Goal: Find specific page/section: Find specific page/section

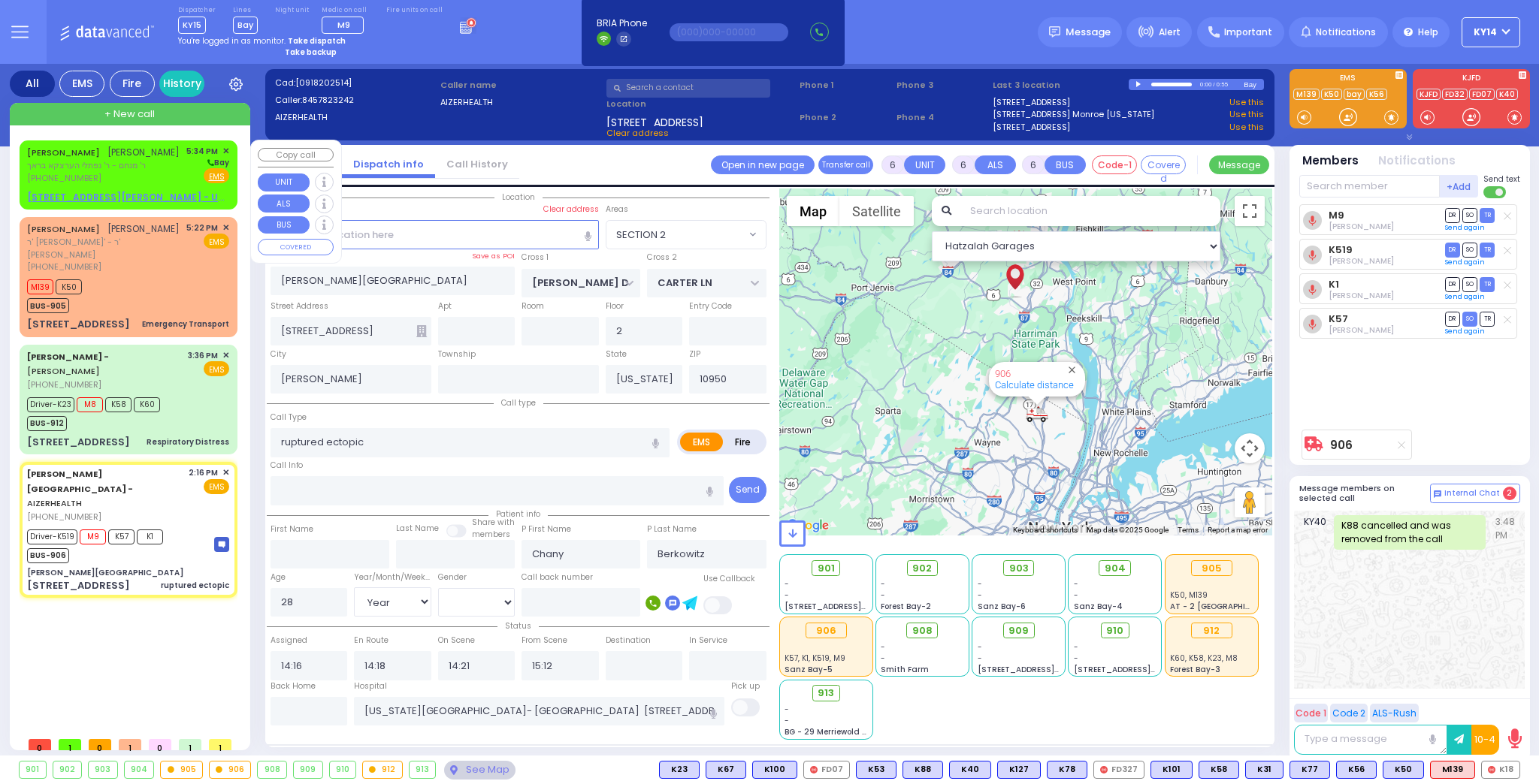
select select "SECTION 2"
select select "Year"
select select "[DEMOGRAPHIC_DATA]"
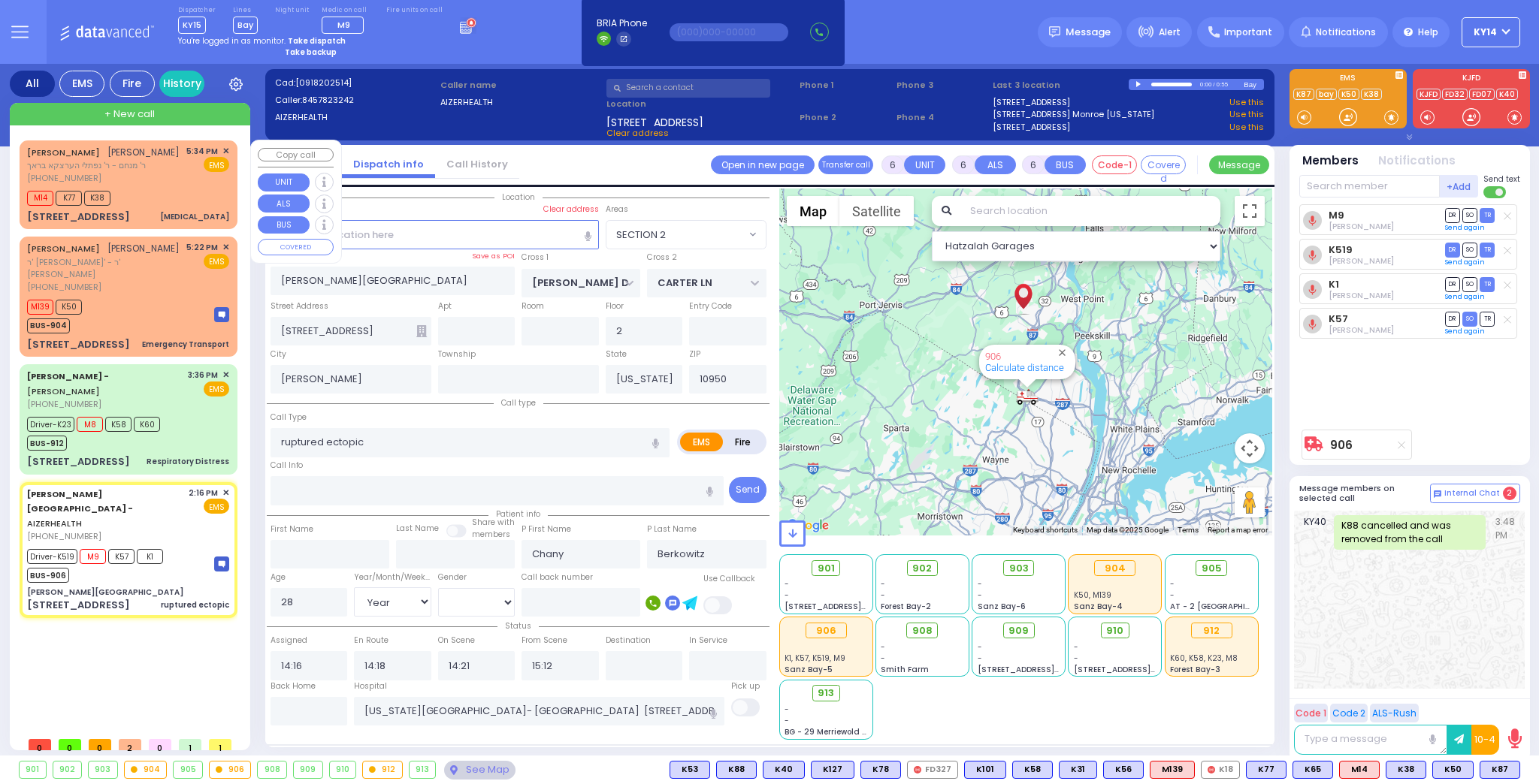
select select
radio input "true"
select select "Year"
select select "[DEMOGRAPHIC_DATA]"
select select "Hatzalah Garages"
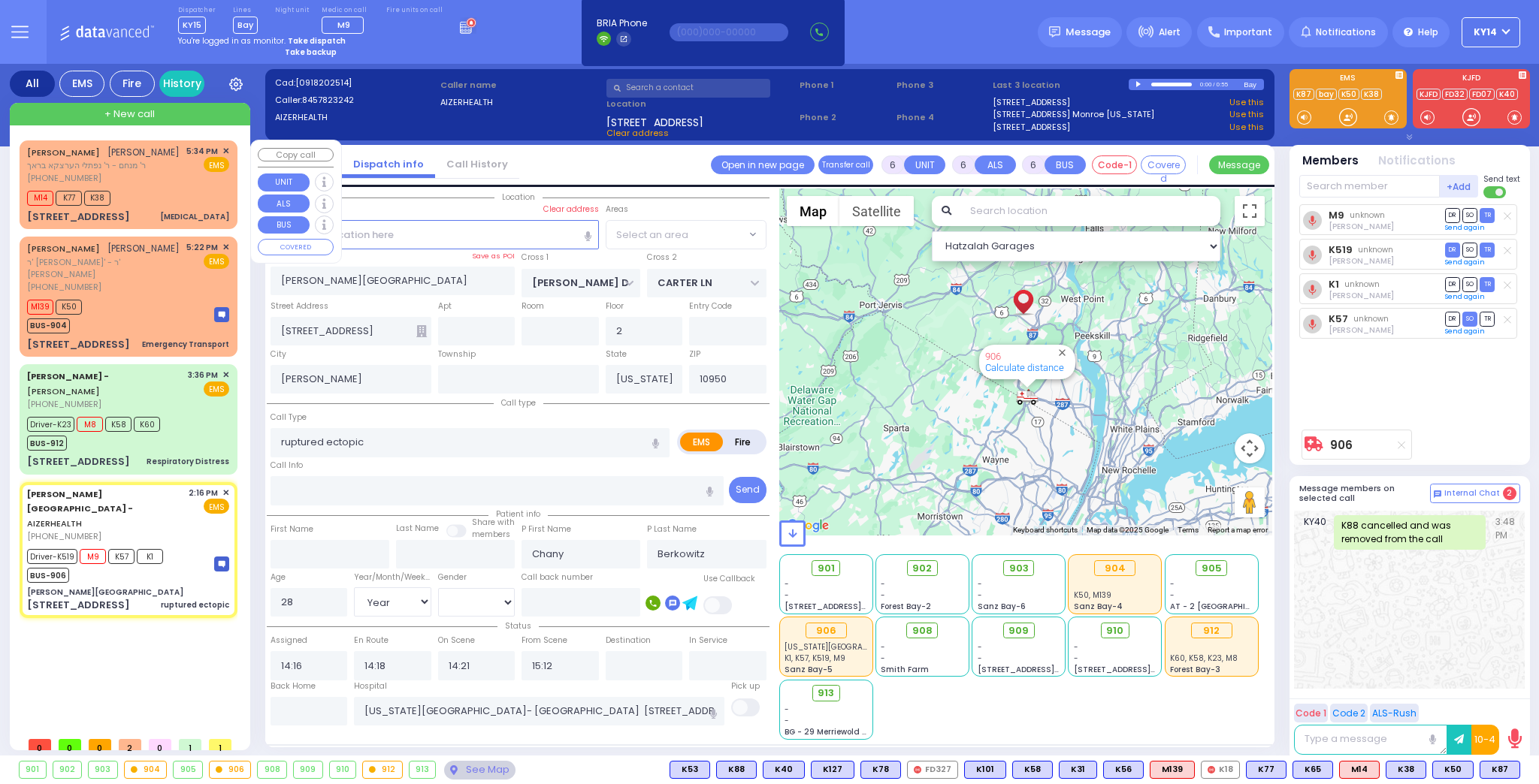
select select "SECTION 2"
select select
radio input "true"
select select "Year"
select select "[DEMOGRAPHIC_DATA]"
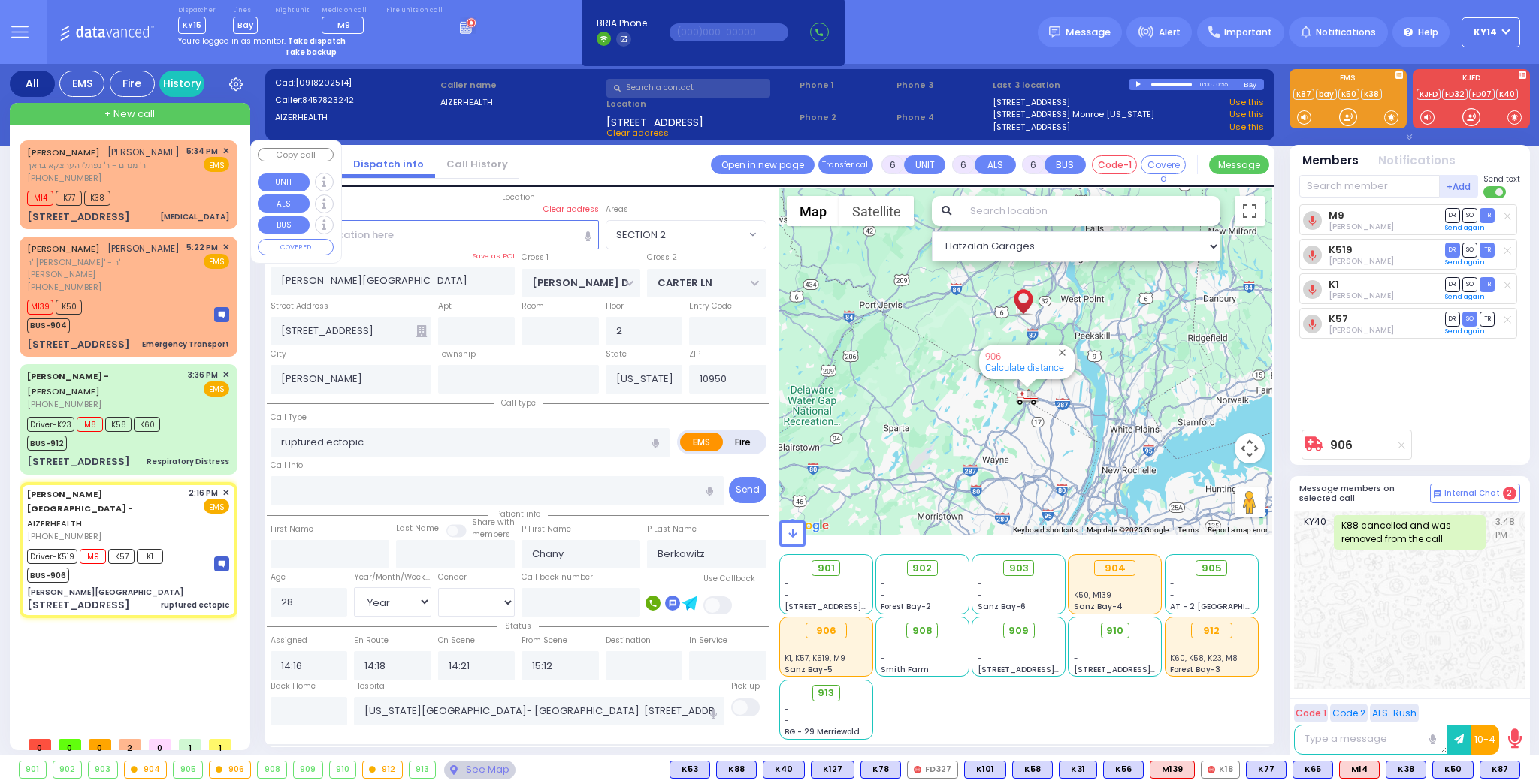
select select "Hatzalah Garages"
select select "SECTION 2"
select select
radio input "true"
select select "Year"
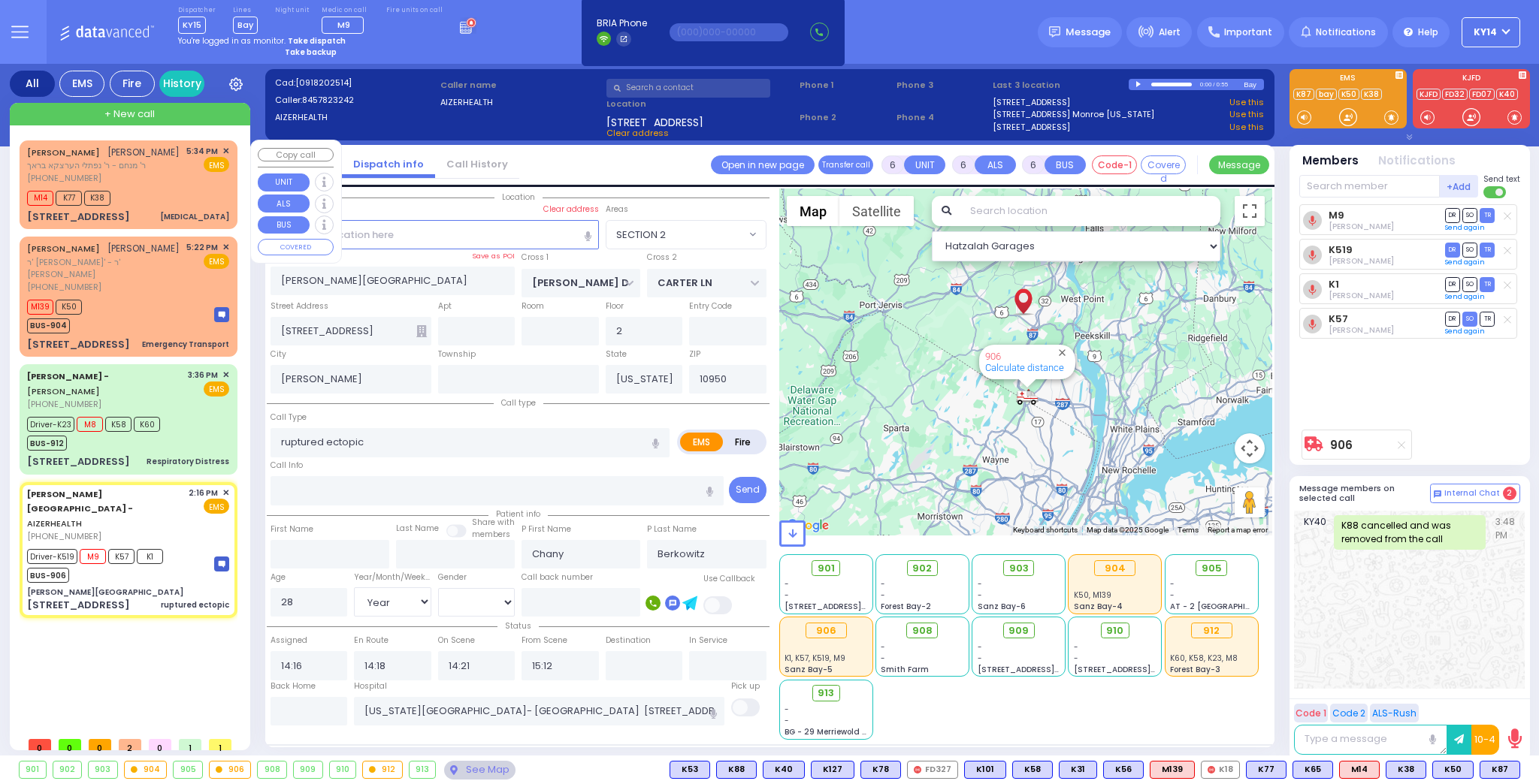
select select "[DEMOGRAPHIC_DATA]"
select select "Hatzalah Garages"
select select "SECTION 2"
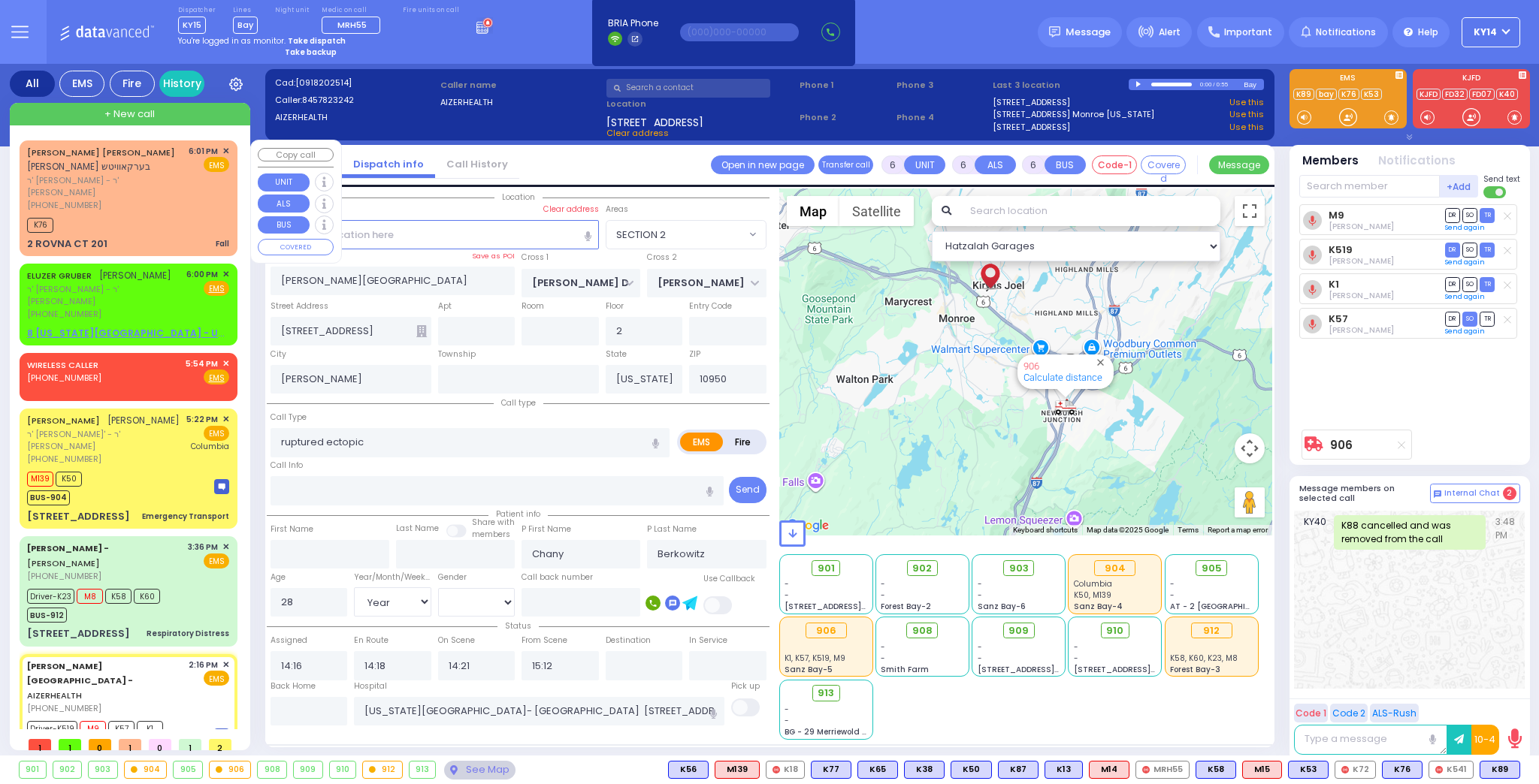
select select "SECTION 2"
select select "Year"
select select "[DEMOGRAPHIC_DATA]"
